Goal: Find specific page/section: Find specific page/section

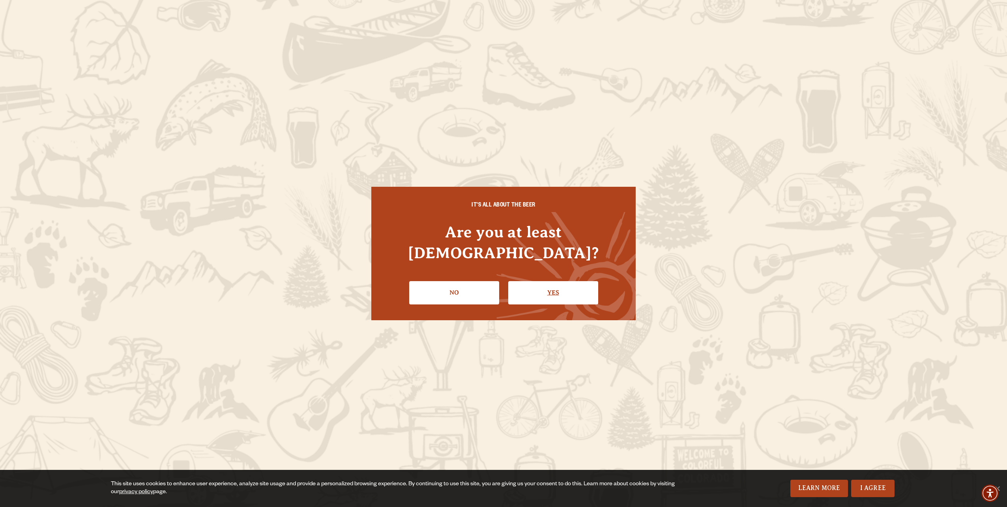
click at [537, 281] on link "Yes" at bounding box center [553, 292] width 90 height 23
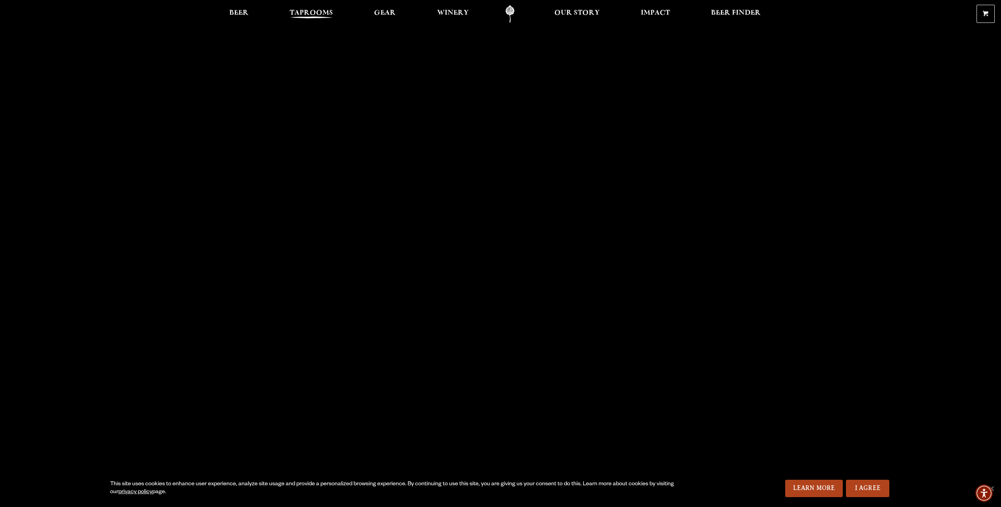
click at [306, 12] on span "Taprooms" at bounding box center [311, 13] width 43 height 6
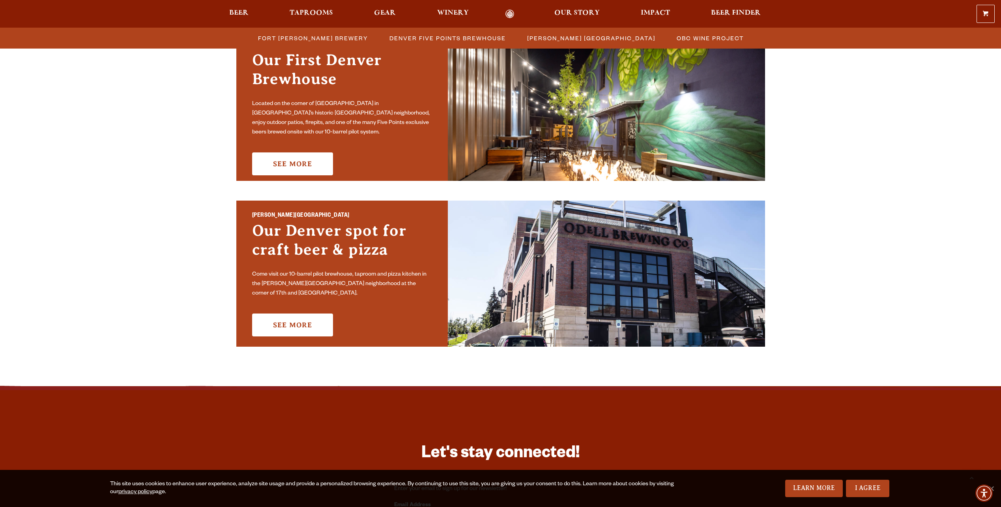
scroll to position [434, 0]
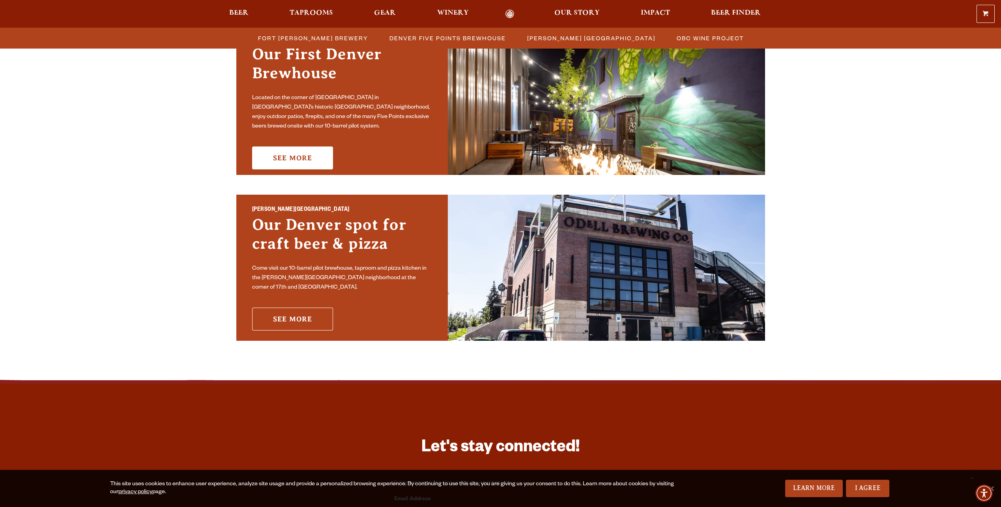
click at [314, 307] on link "See More" at bounding box center [292, 318] width 81 height 23
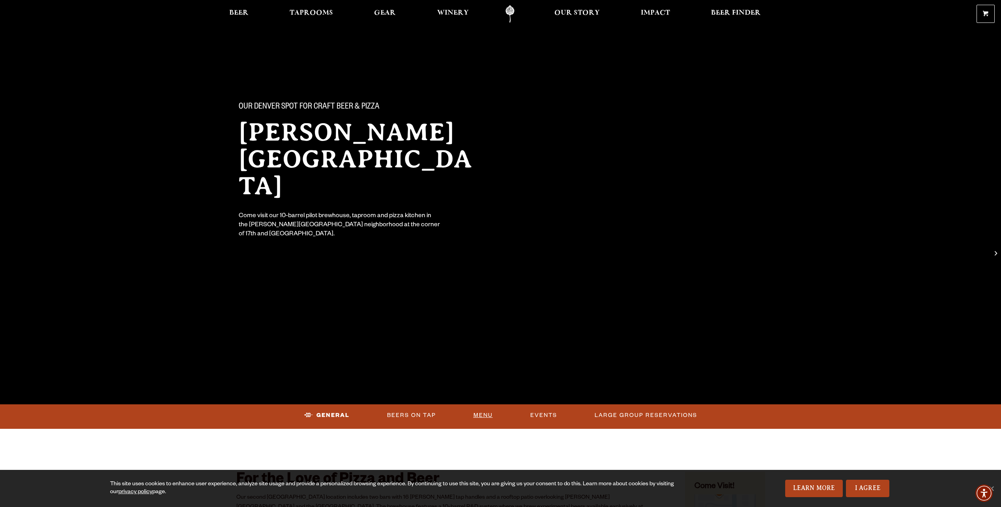
click at [488, 418] on link "Menu" at bounding box center [483, 415] width 26 height 18
